Goal: Transaction & Acquisition: Purchase product/service

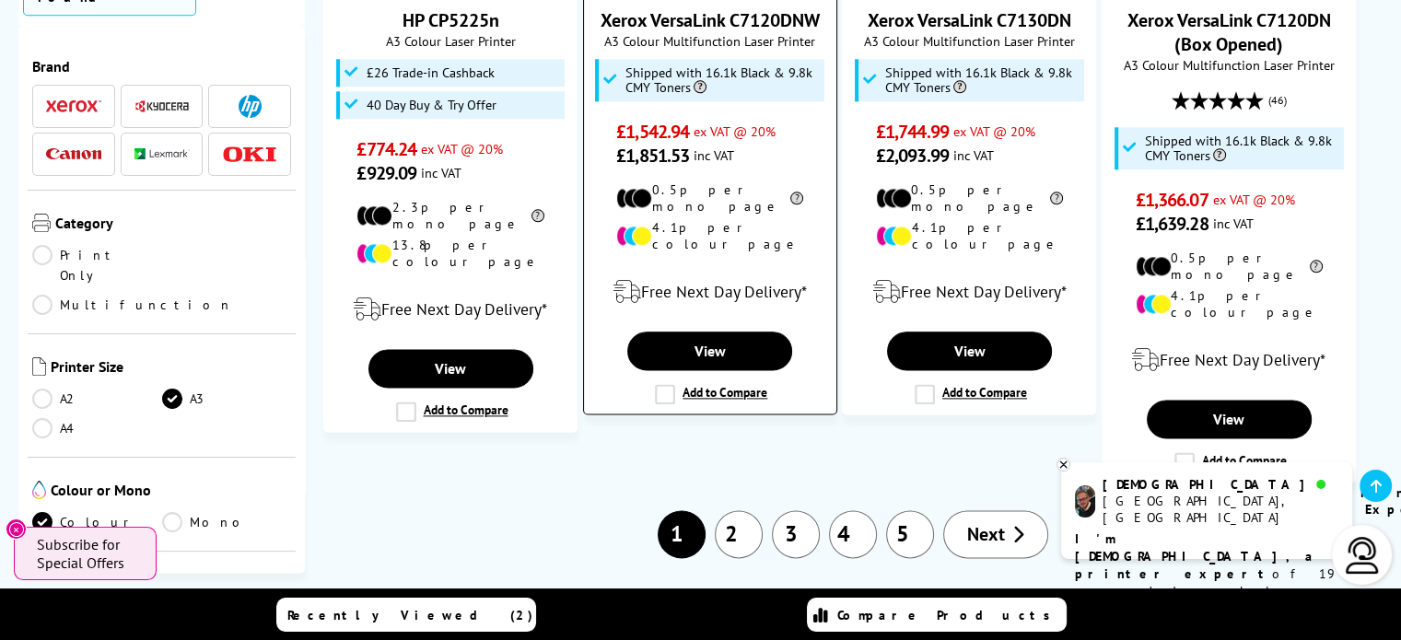
scroll to position [2303, 0]
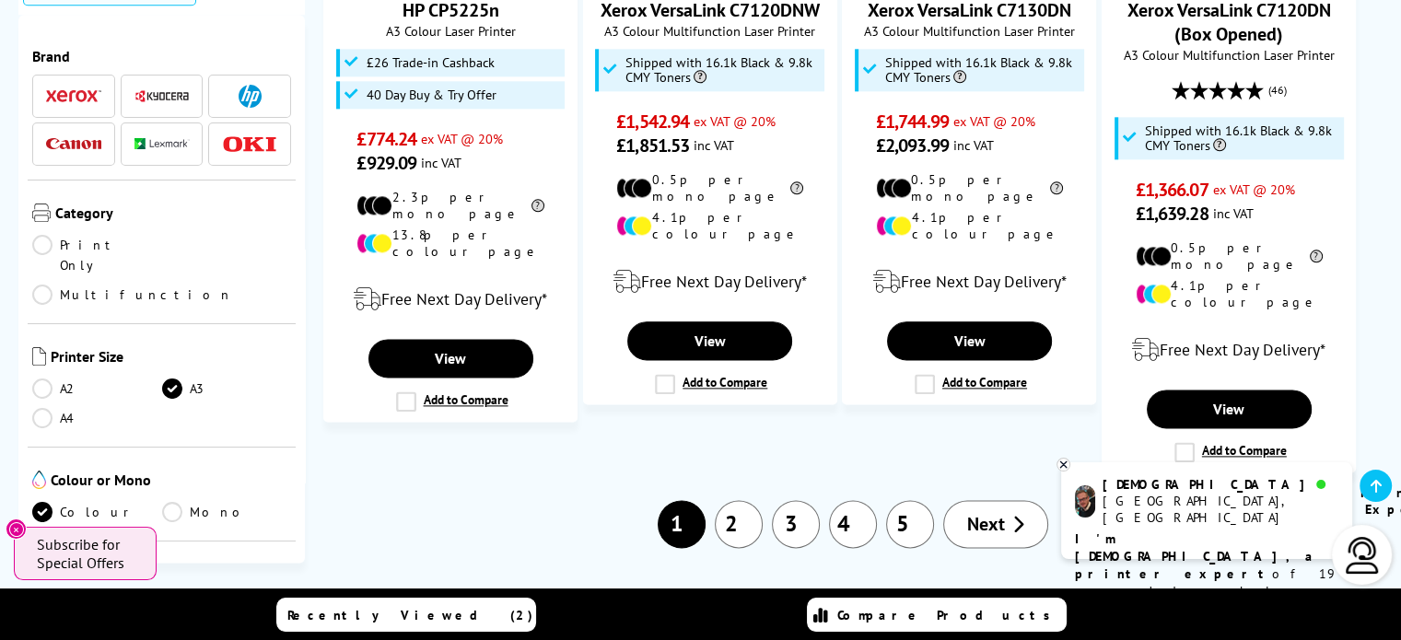
click at [730, 500] on link "2" at bounding box center [739, 524] width 48 height 48
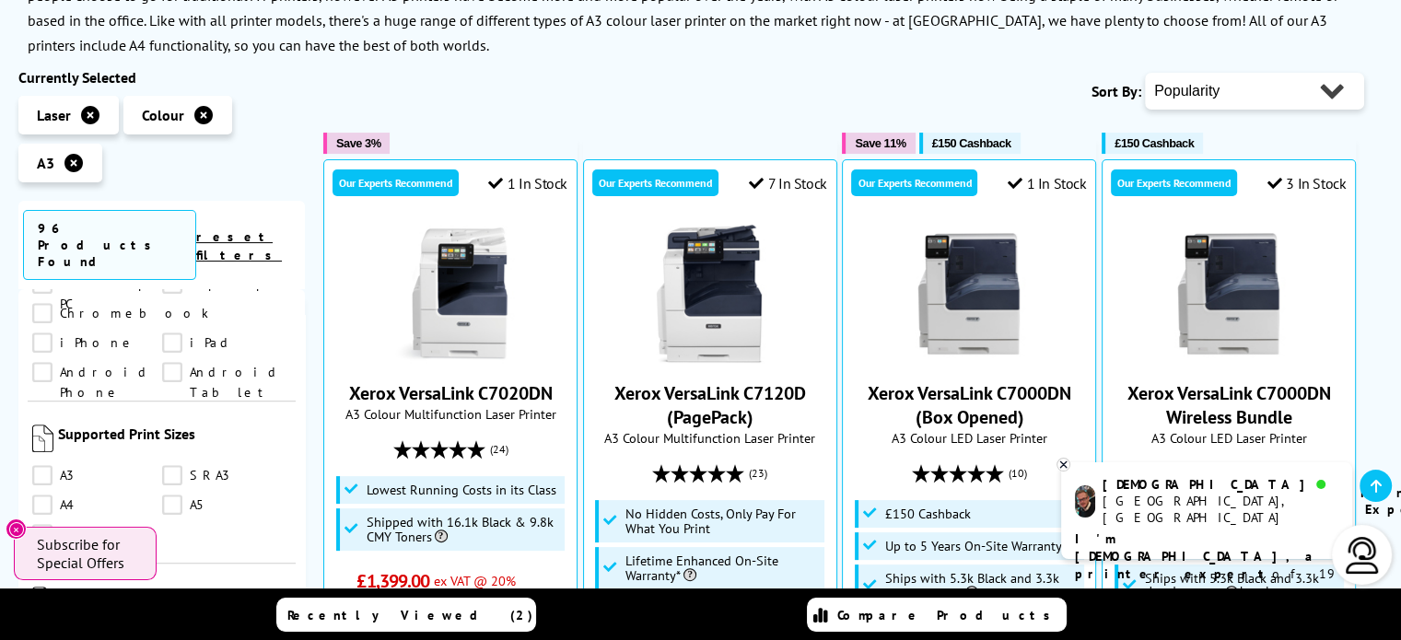
scroll to position [1382, 0]
click at [44, 462] on link "A3" at bounding box center [97, 472] width 130 height 20
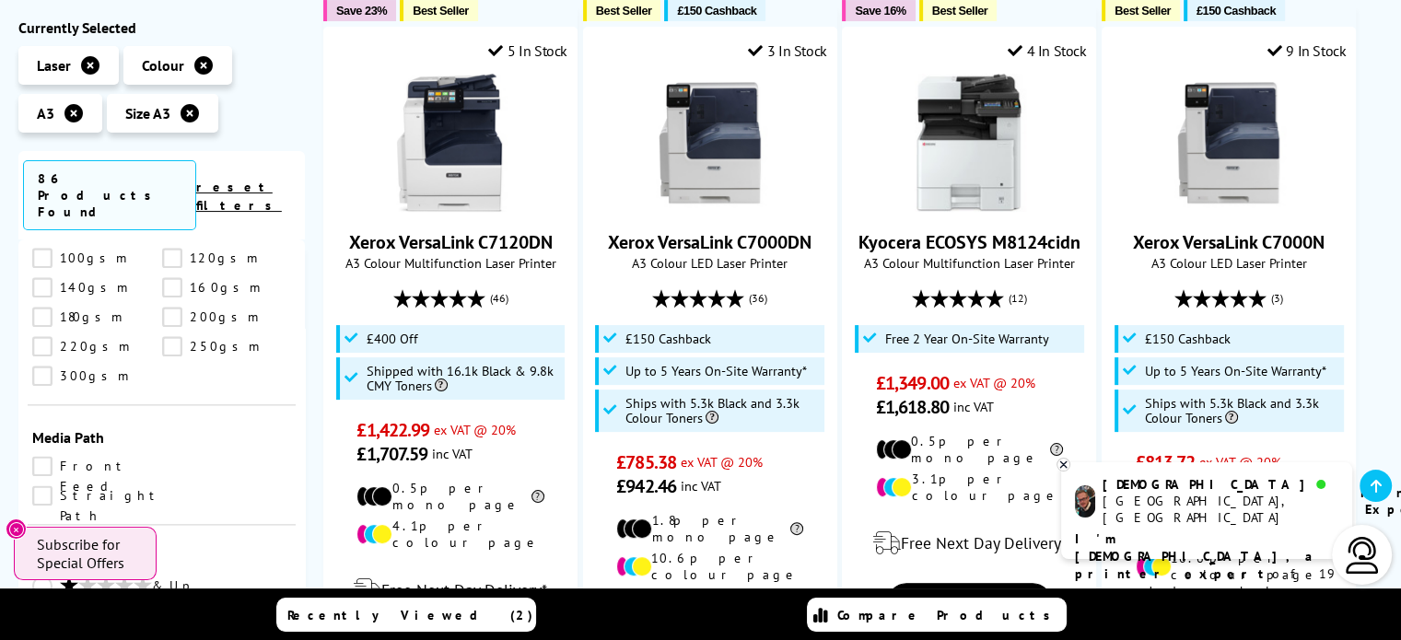
scroll to position [2487, 0]
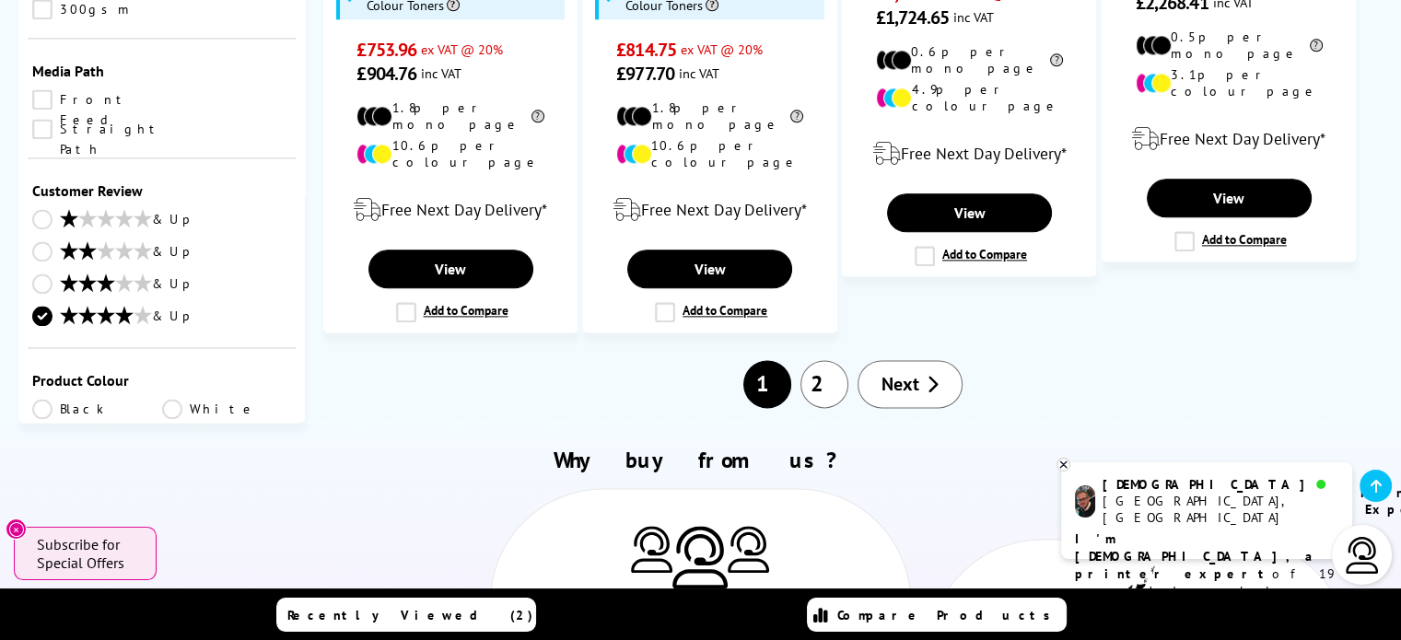
scroll to position [2303, 0]
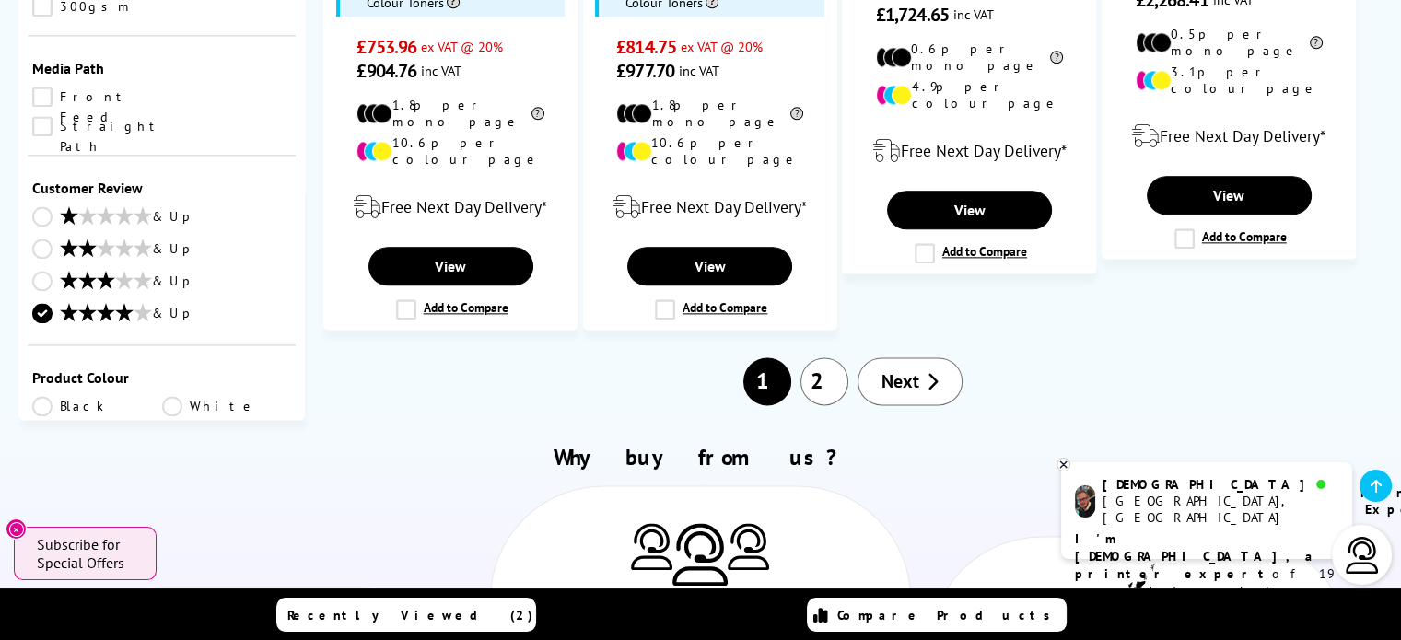
click at [828, 357] on link "2" at bounding box center [824, 381] width 48 height 48
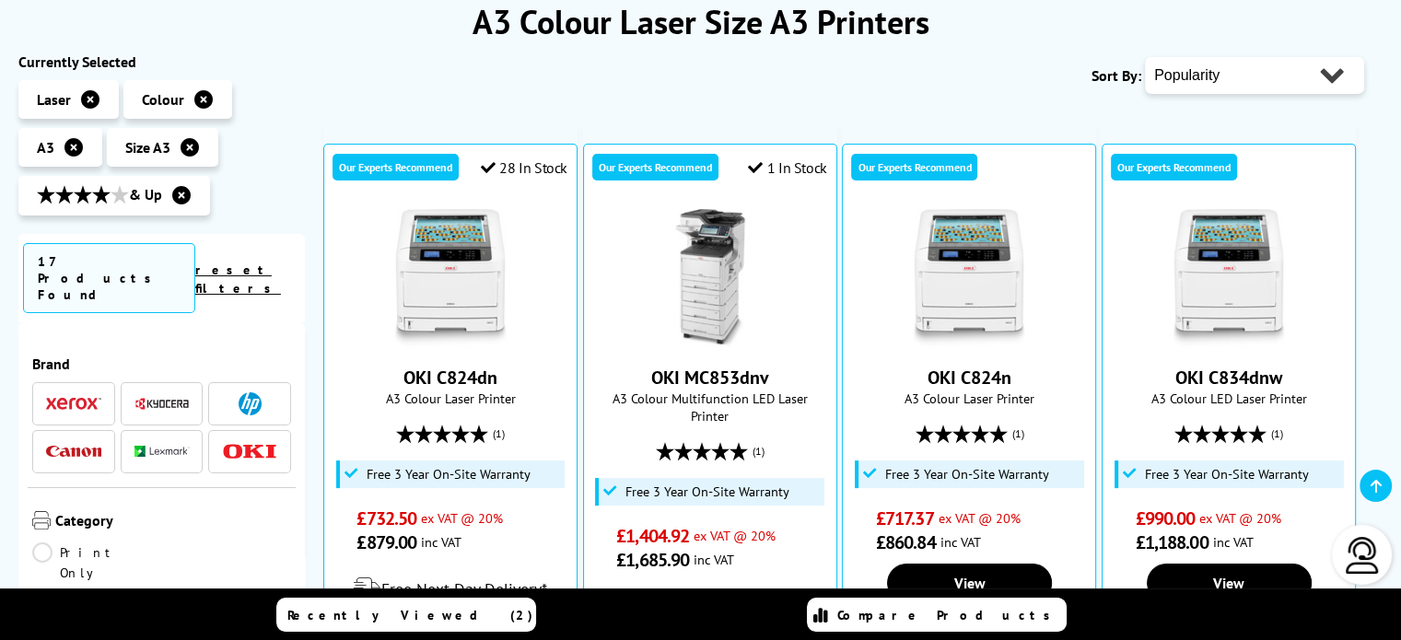
scroll to position [276, 0]
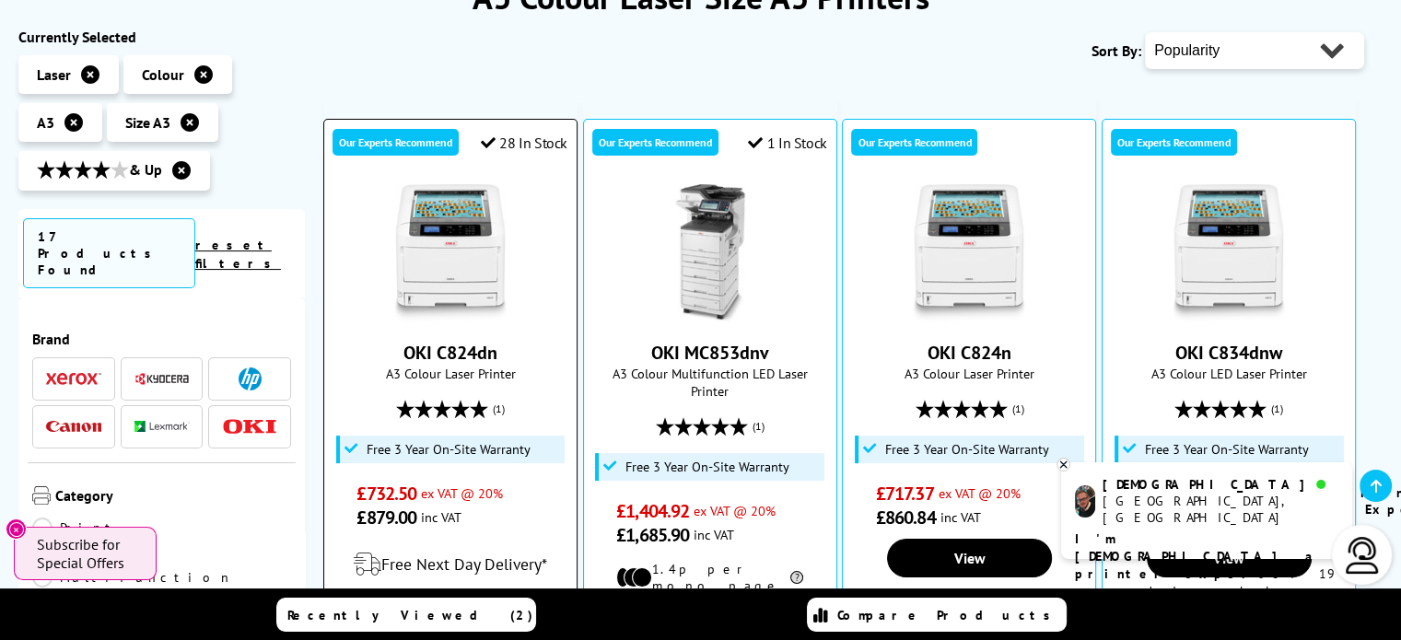
click at [438, 239] on img at bounding box center [450, 253] width 138 height 138
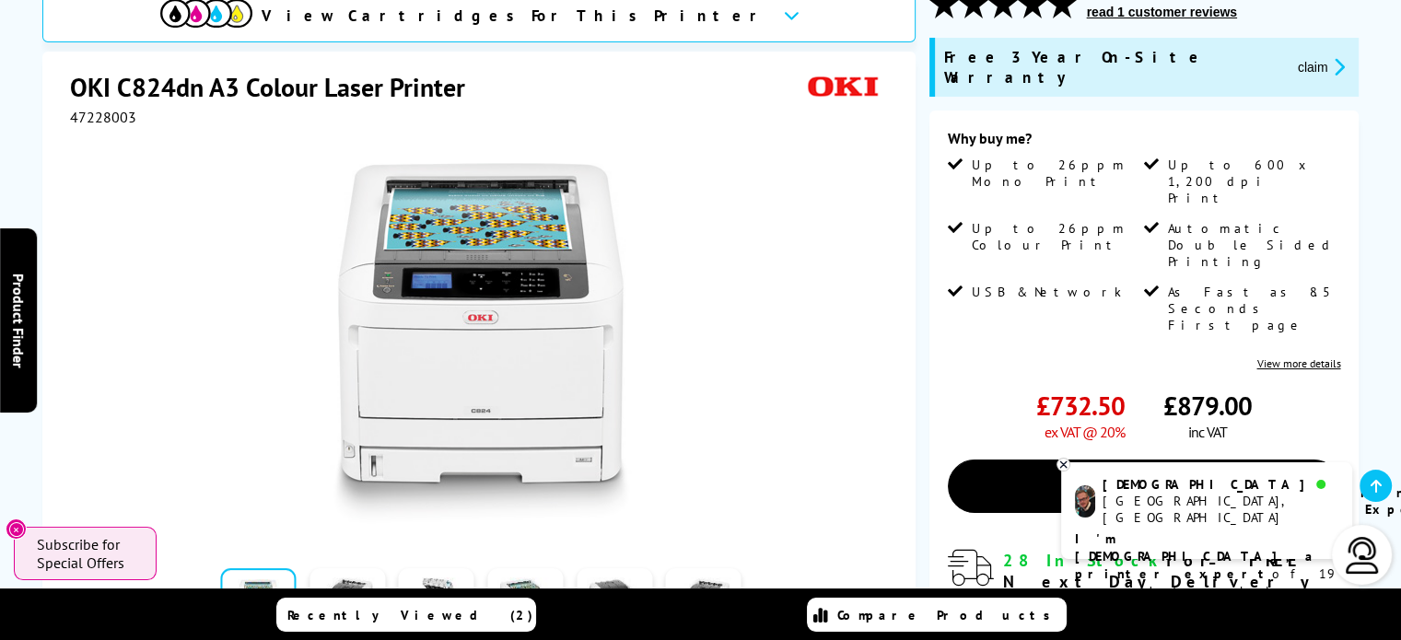
scroll to position [276, 0]
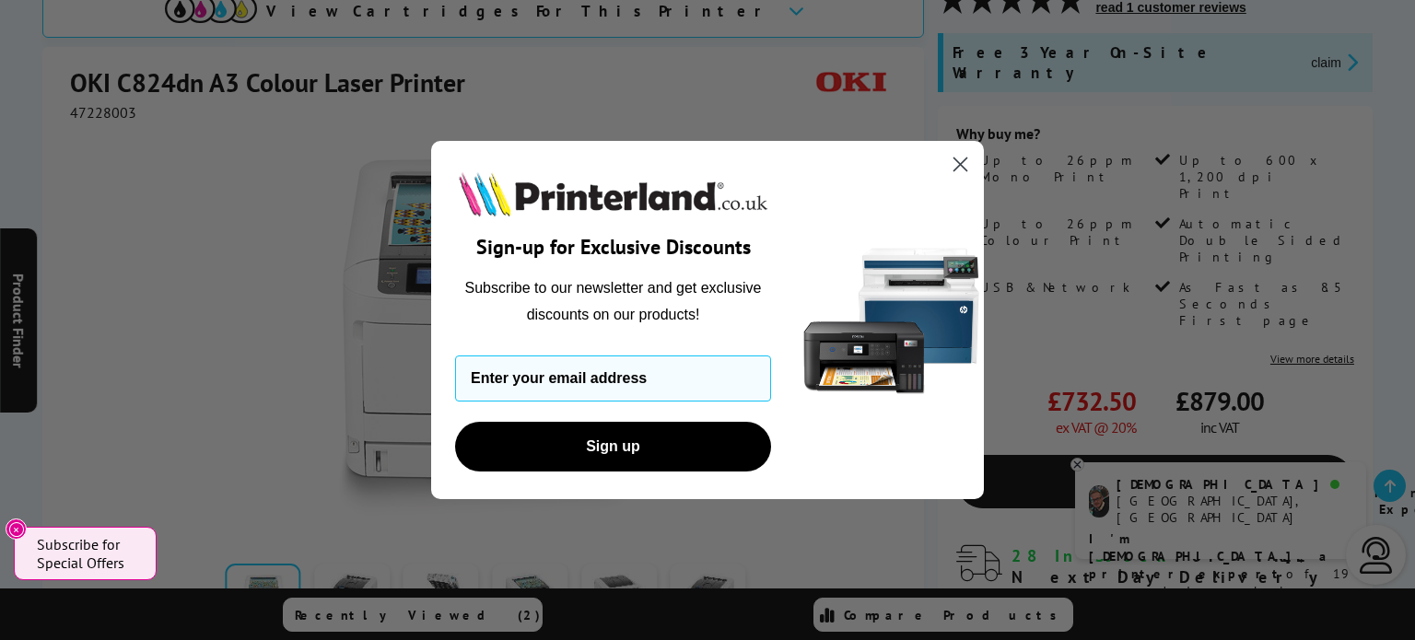
click at [958, 163] on icon "Close dialog" at bounding box center [960, 164] width 13 height 13
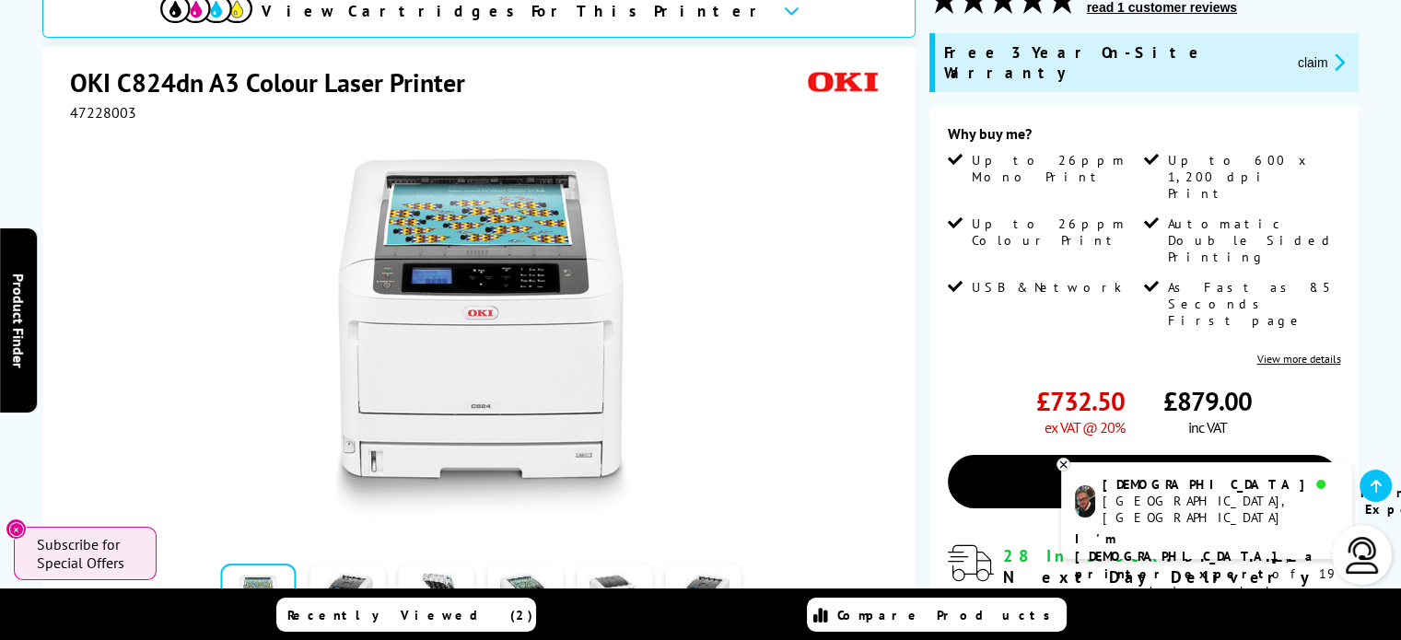
scroll to position [0, 0]
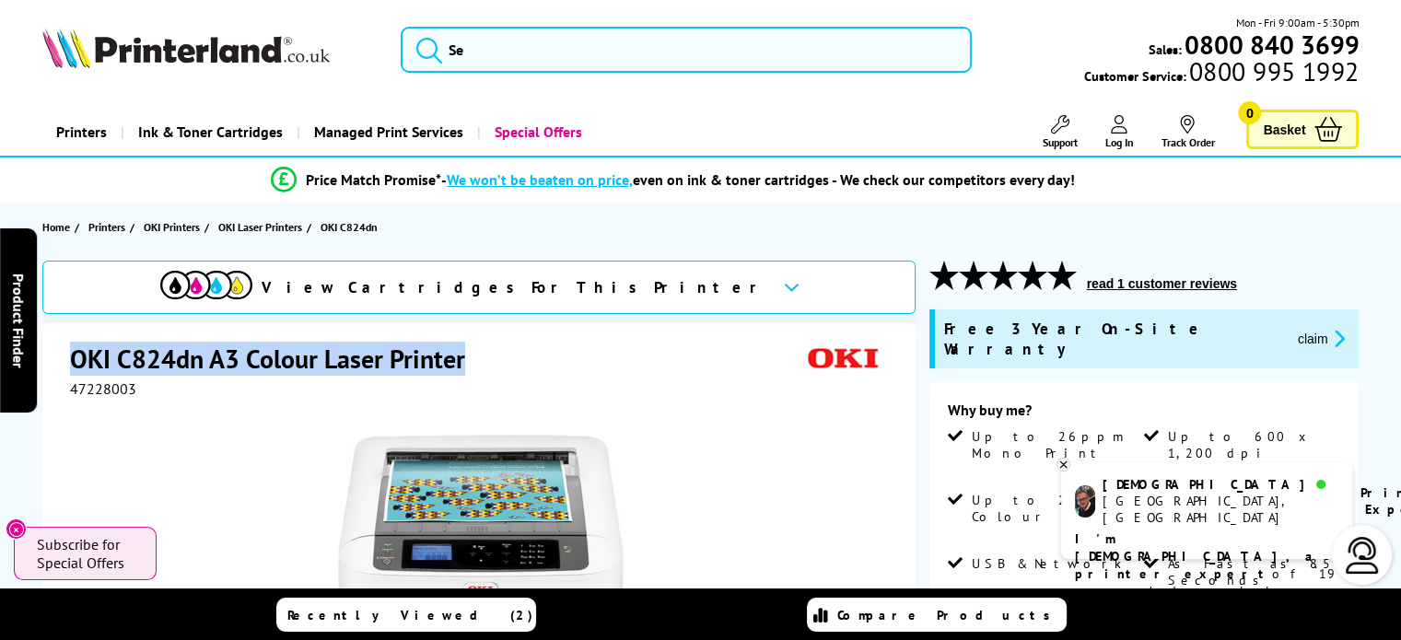
drag, startPoint x: 465, startPoint y: 355, endPoint x: 69, endPoint y: 365, distance: 396.2
click at [70, 365] on h1 "OKI C824dn A3 Colour Laser Printer" at bounding box center [277, 359] width 414 height 34
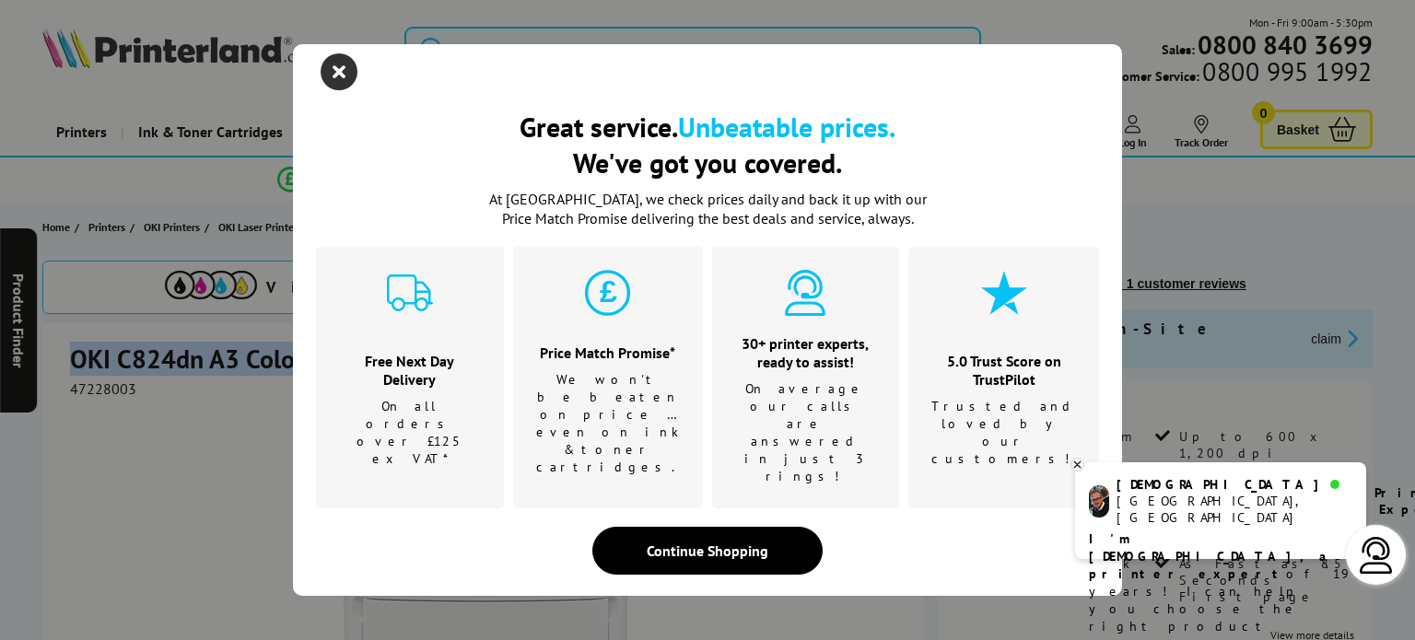
click at [328, 90] on icon "close modal" at bounding box center [339, 71] width 37 height 37
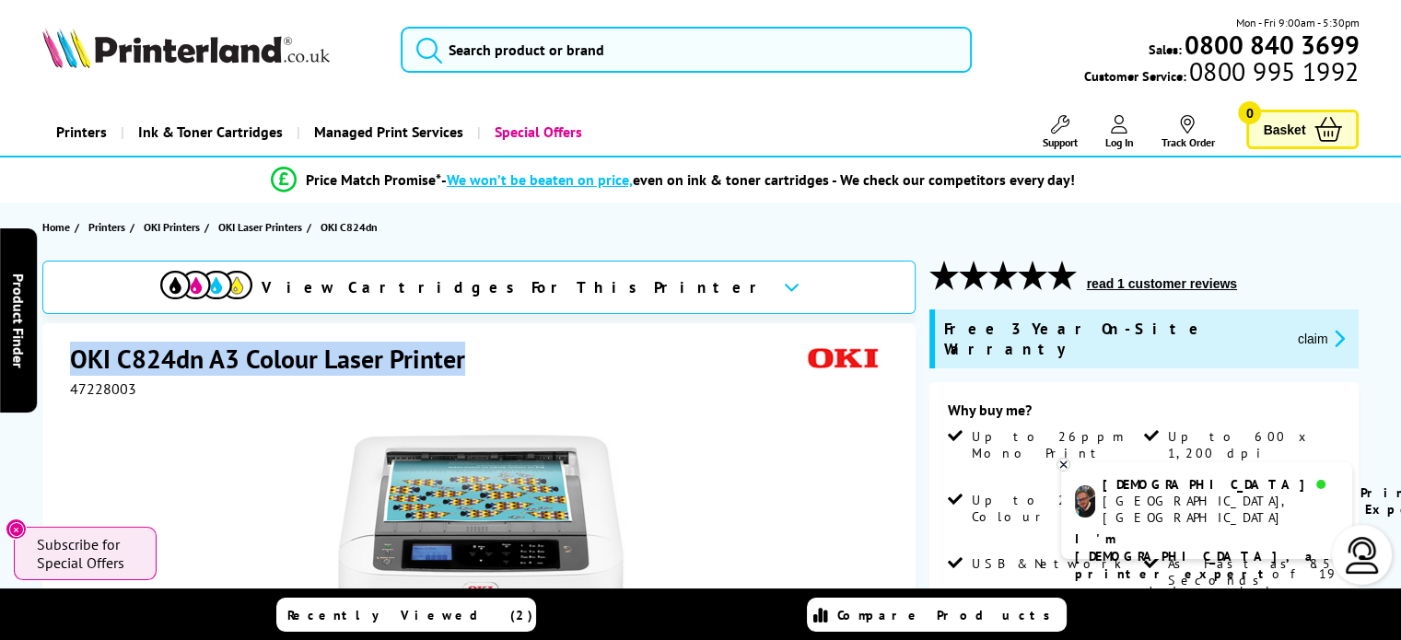
copy h1 "OKI C824dn A3 Colour Laser Printer"
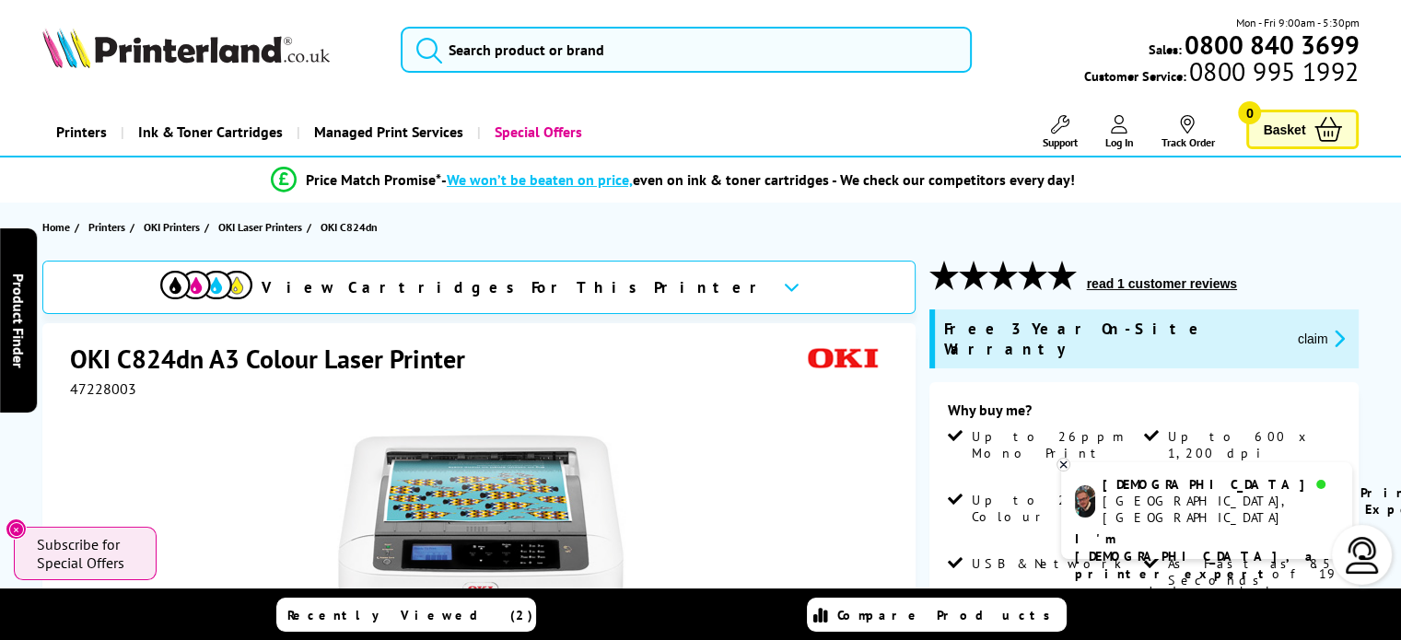
click at [621, 283] on div "View Cartridges For This Printer" at bounding box center [478, 287] width 873 height 53
